Goal: Task Accomplishment & Management: Use online tool/utility

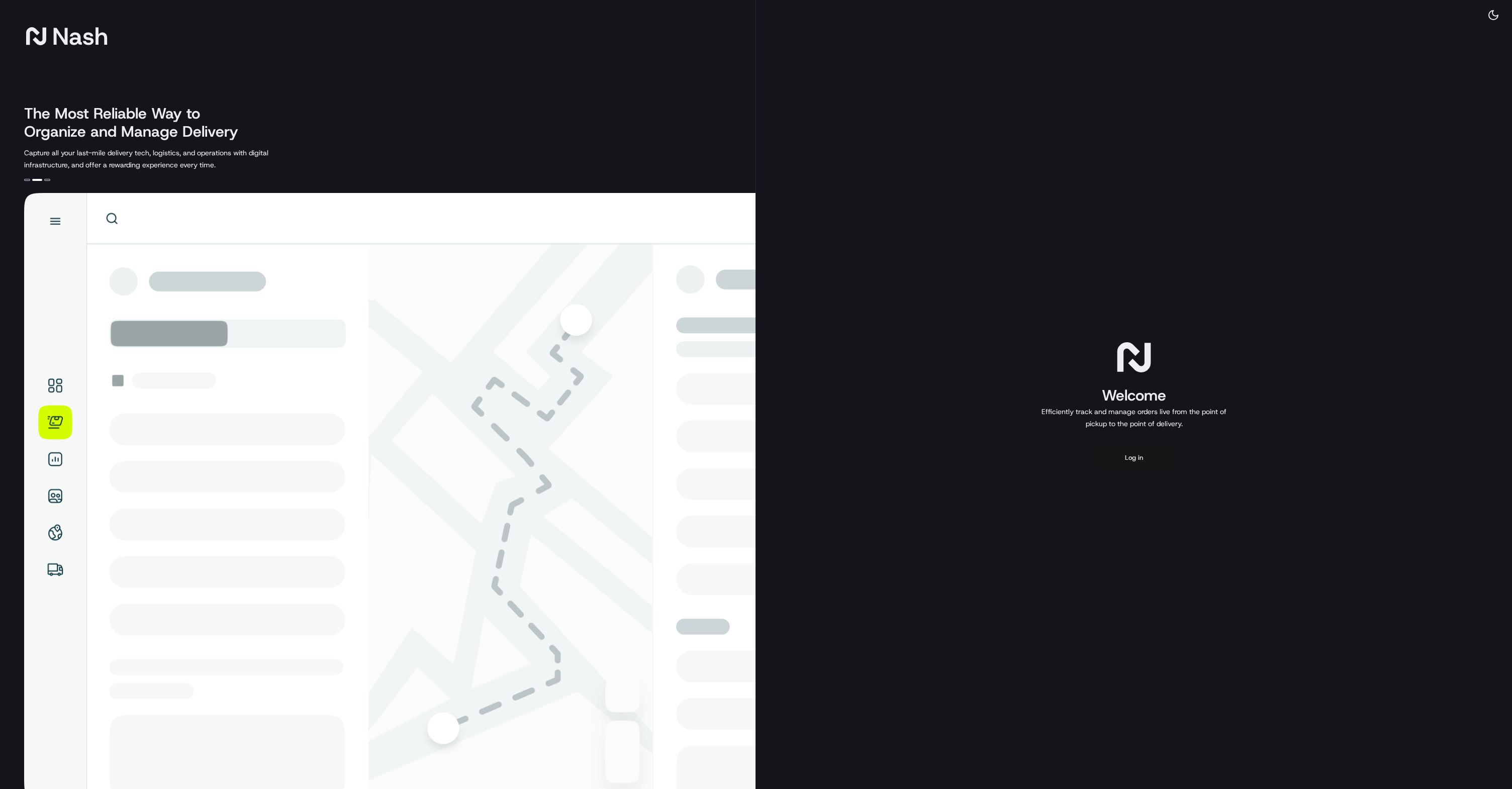
click at [1129, 464] on button "Log in" at bounding box center [1134, 458] width 80 height 24
